Goal: Task Accomplishment & Management: Manage account settings

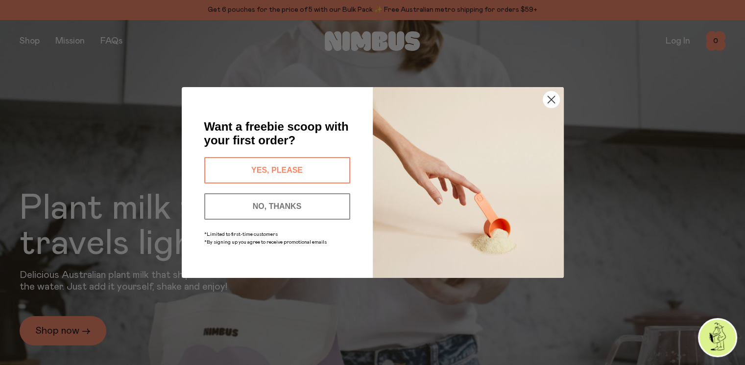
click at [554, 98] on circle "Close dialog" at bounding box center [550, 100] width 16 height 16
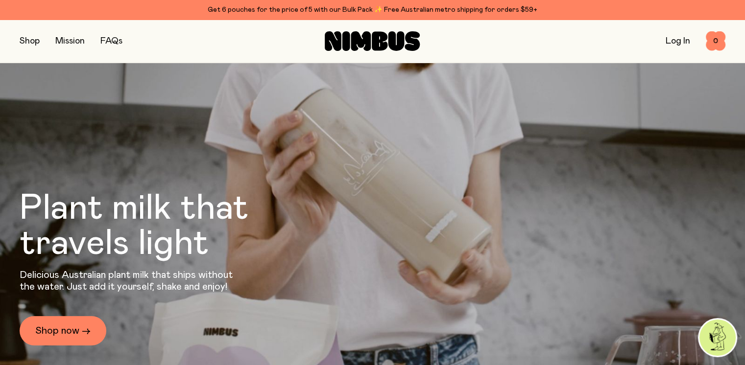
click at [677, 41] on link "Log In" at bounding box center [677, 41] width 24 height 9
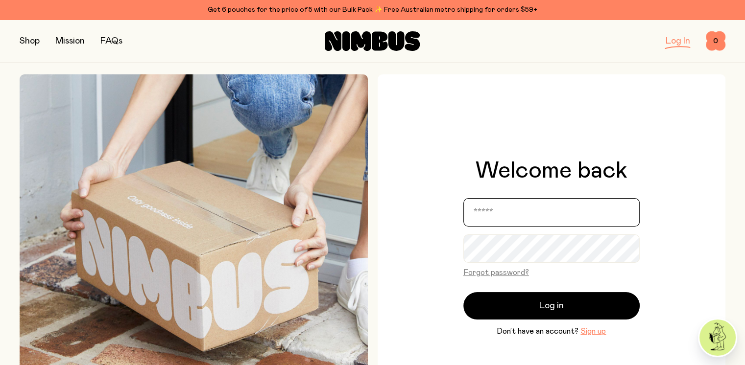
click at [496, 211] on input "email" at bounding box center [551, 212] width 176 height 28
type input "**********"
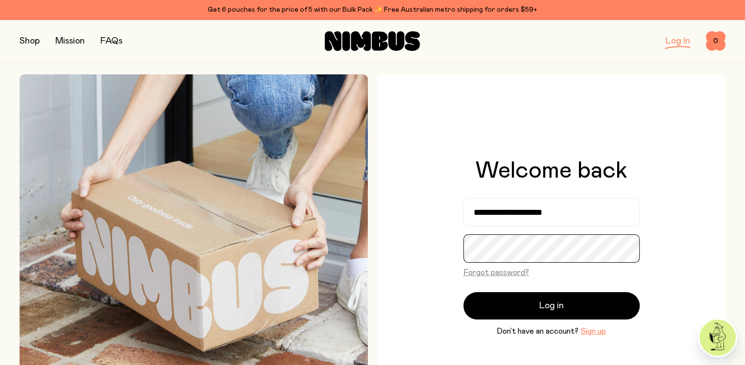
click at [463, 292] on button "Log in" at bounding box center [551, 305] width 176 height 27
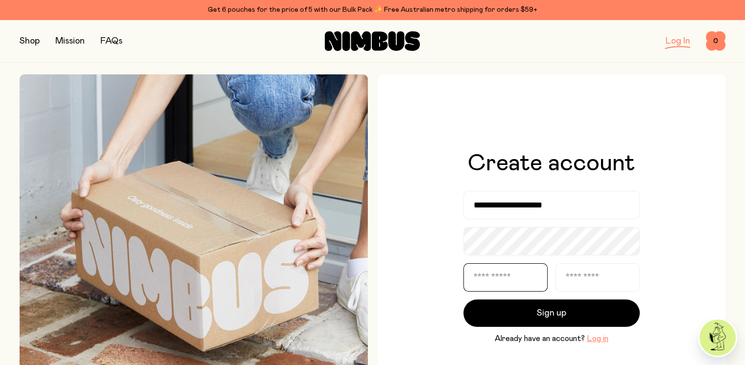
click at [503, 280] on input "text" at bounding box center [505, 277] width 84 height 28
type input "***"
type input "******"
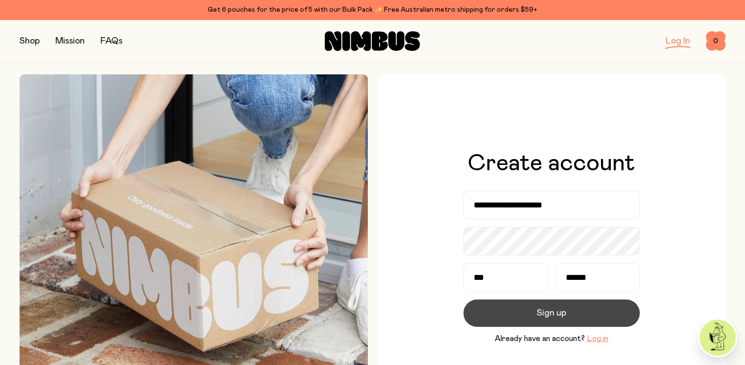
click at [535, 316] on button "Sign up" at bounding box center [551, 313] width 176 height 27
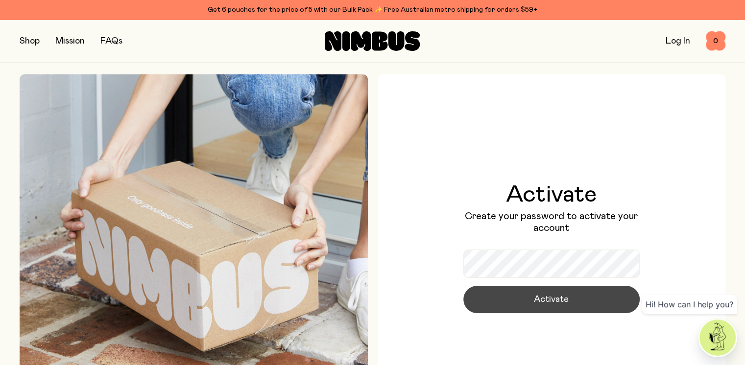
click at [530, 298] on button "Activate" at bounding box center [551, 299] width 176 height 27
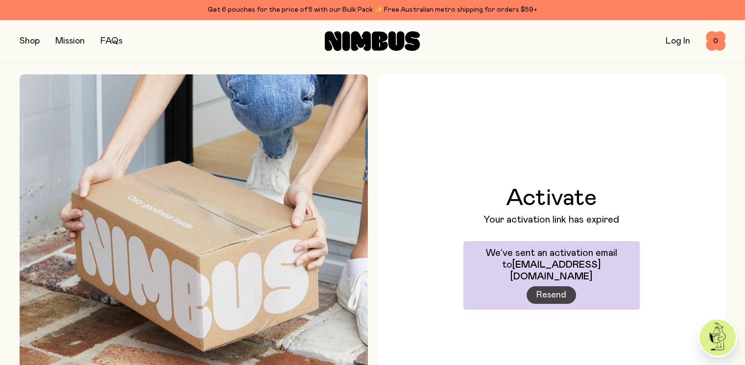
click at [553, 291] on span "Resend" at bounding box center [551, 295] width 30 height 14
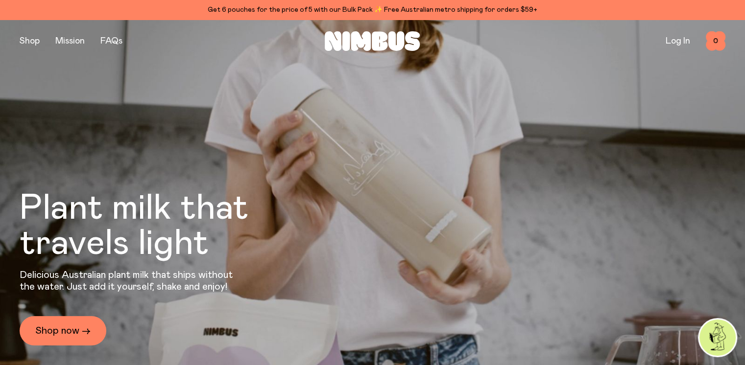
click at [722, 338] on img at bounding box center [717, 338] width 36 height 36
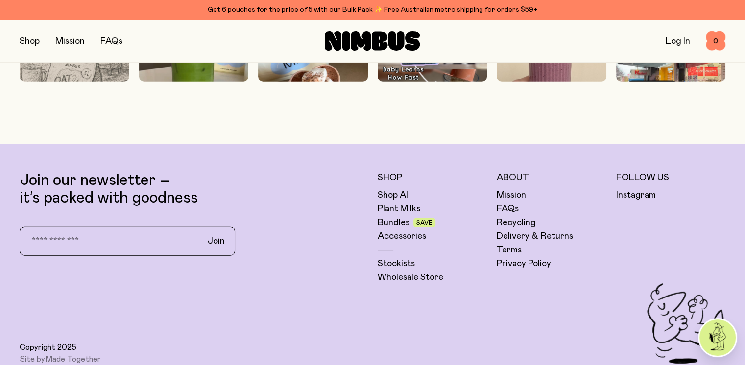
scroll to position [2716, 0]
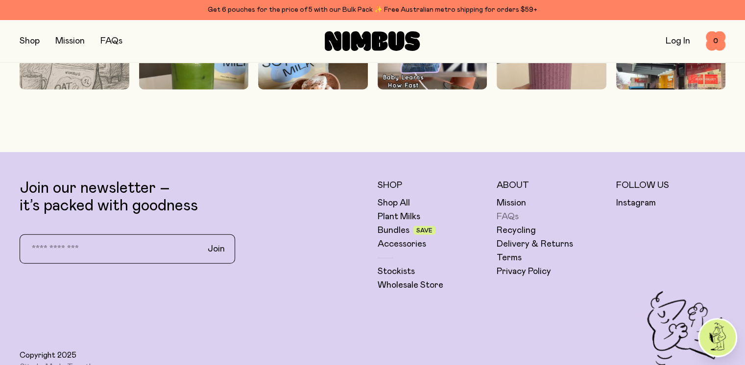
click at [509, 223] on link "FAQs" at bounding box center [507, 217] width 22 height 12
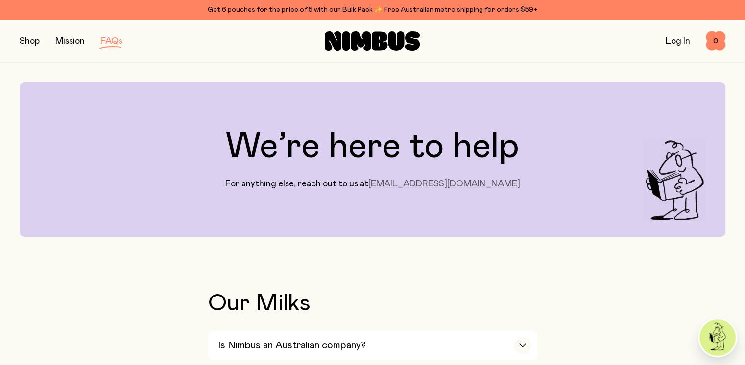
click at [460, 184] on link "[EMAIL_ADDRESS][DOMAIN_NAME]" at bounding box center [444, 184] width 152 height 9
drag, startPoint x: 401, startPoint y: 187, endPoint x: 491, endPoint y: 182, distance: 89.2
click at [491, 182] on div "We’re here to help For anything else, reach out to us at [EMAIL_ADDRESS][DOMAIN…" at bounding box center [372, 159] width 705 height 155
copy link "[EMAIL_ADDRESS][DOMAIN_NAME]"
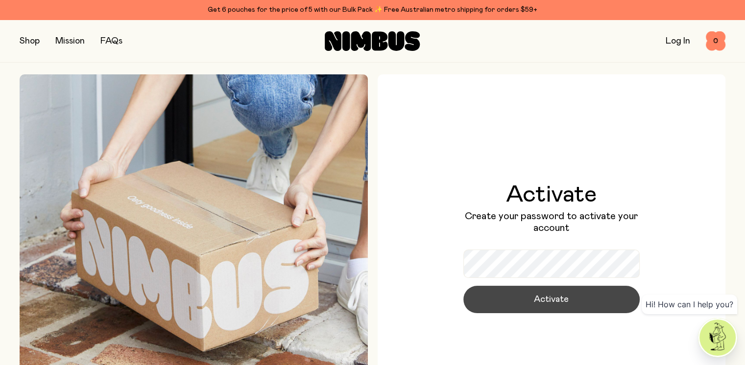
click at [522, 306] on button "Activate" at bounding box center [551, 299] width 176 height 27
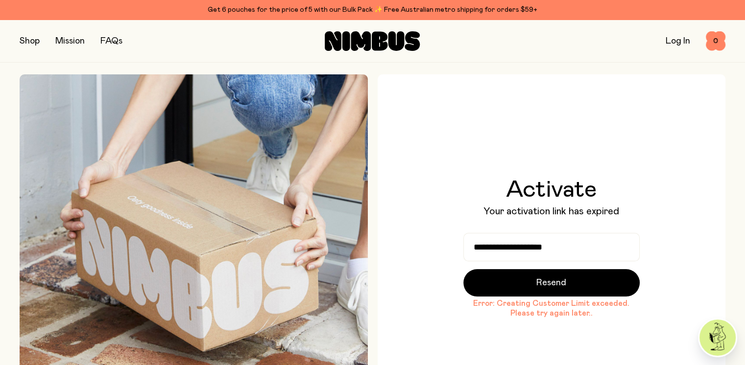
click at [711, 341] on img at bounding box center [717, 338] width 36 height 36
